Goal: Task Accomplishment & Management: Manage account settings

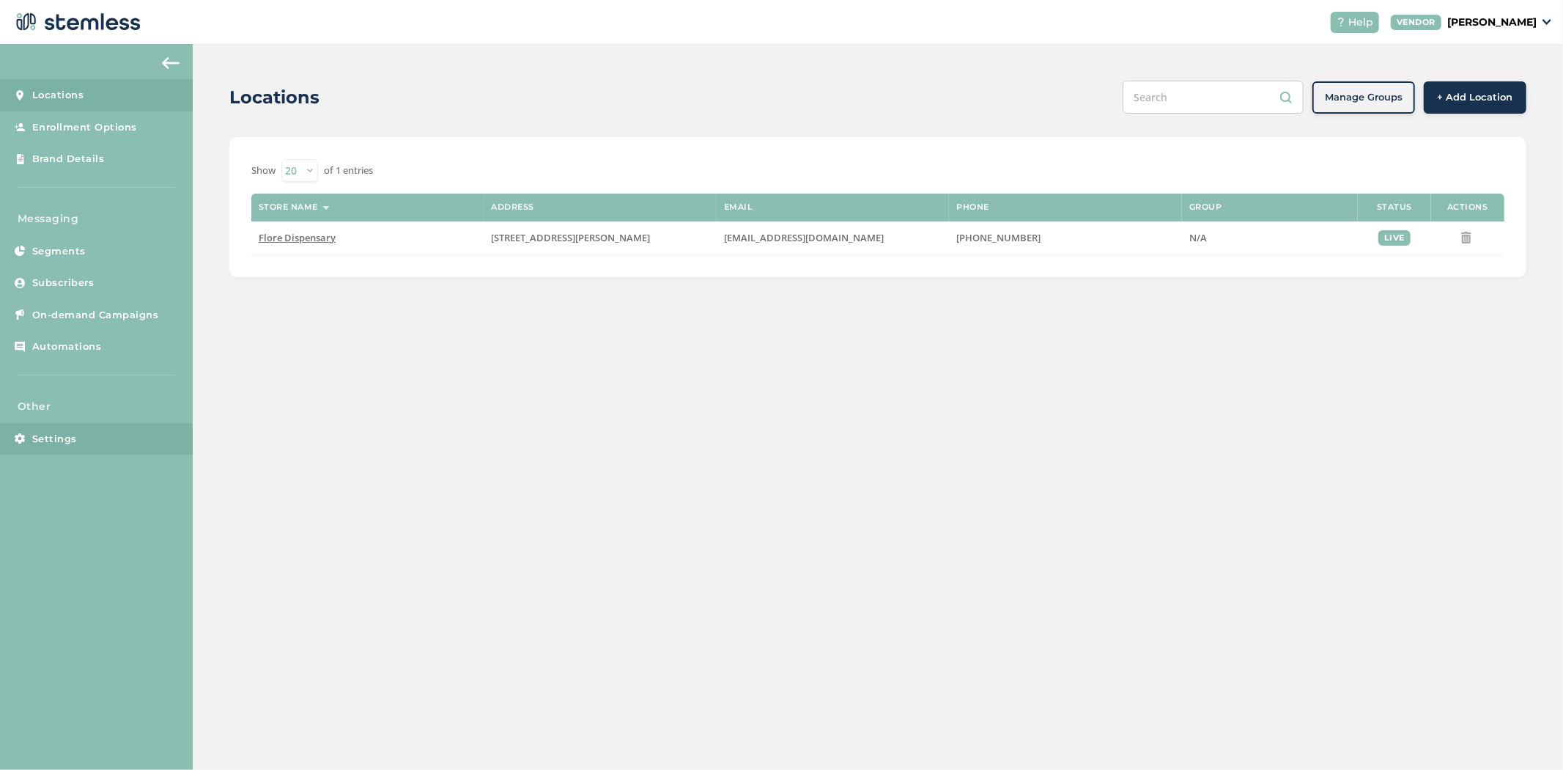
drag, startPoint x: 69, startPoint y: 429, endPoint x: 78, endPoint y: 423, distance: 11.6
click at [69, 429] on link "Settings" at bounding box center [96, 439] width 193 height 32
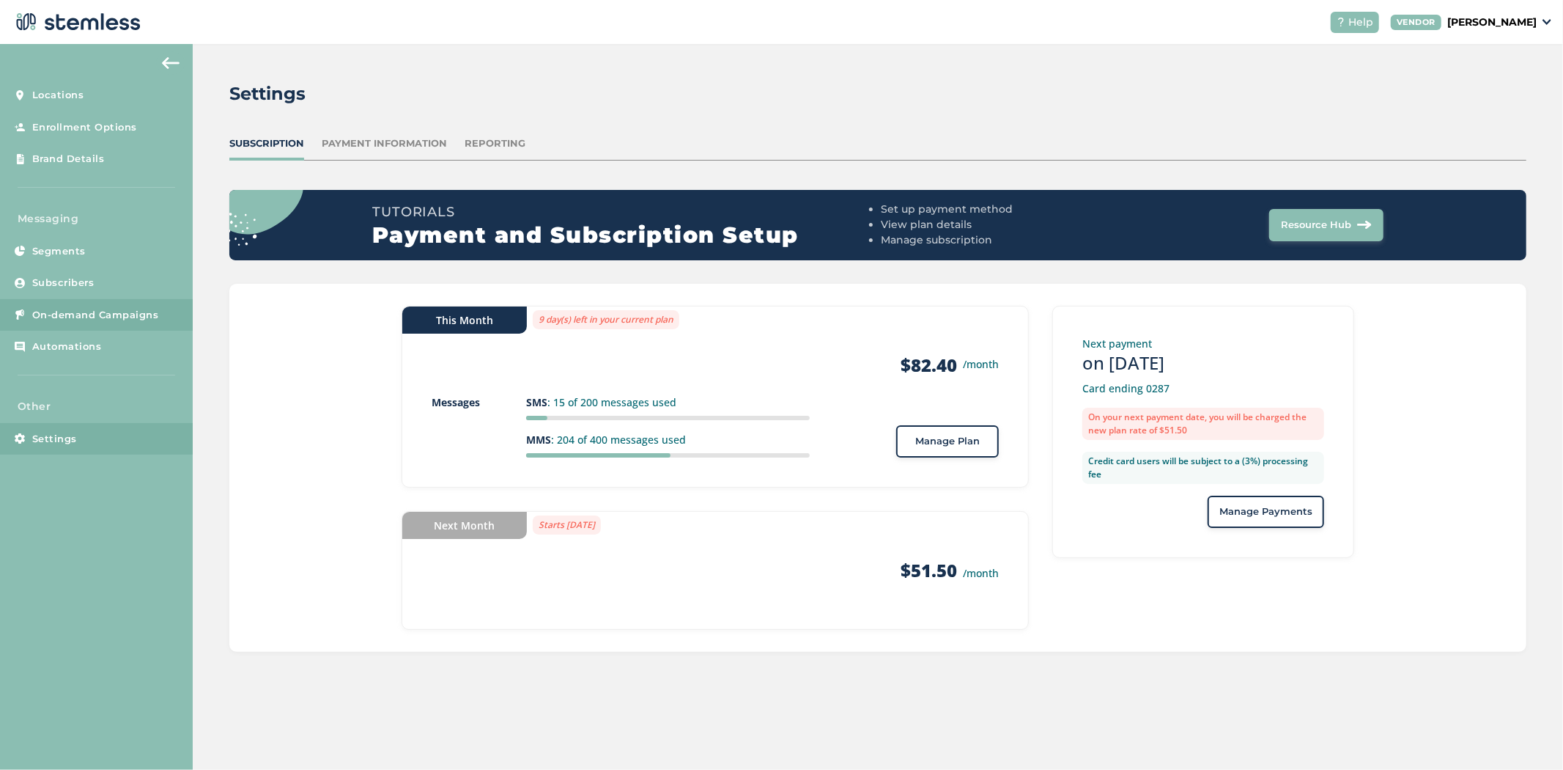
click at [103, 308] on span "On-demand Campaigns" at bounding box center [95, 315] width 127 height 15
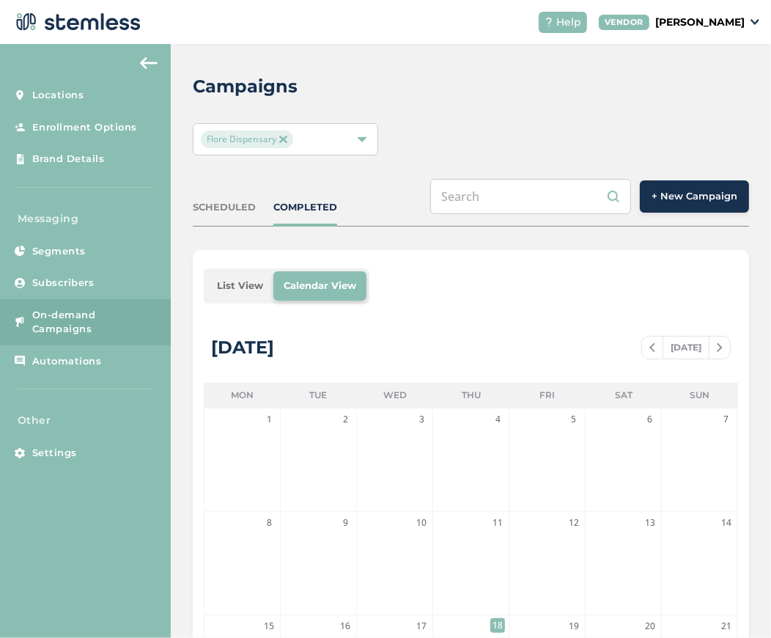
click at [709, 19] on p "[PERSON_NAME]" at bounding box center [699, 22] width 89 height 15
click at [720, 113] on ul "Go to Website Profile Logout" at bounding box center [707, 79] width 89 height 86
click at [704, 26] on p "[PERSON_NAME]" at bounding box center [699, 22] width 89 height 15
click at [698, 101] on link "Logout" at bounding box center [707, 105] width 72 height 15
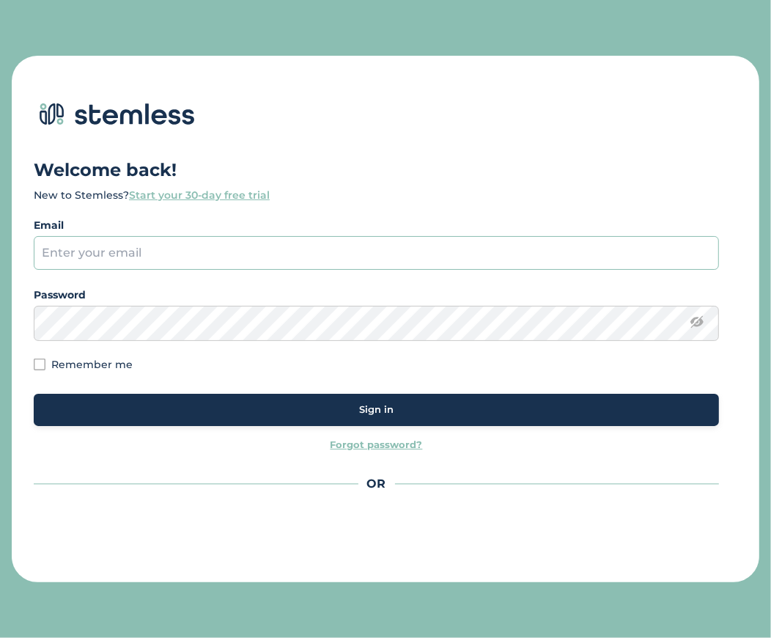
click at [207, 252] on input "email" at bounding box center [376, 253] width 685 height 34
type input "[PERSON_NAME][EMAIL_ADDRESS][DOMAIN_NAME]"
click at [311, 414] on div "Sign in" at bounding box center [376, 409] width 662 height 15
